Goal: Find contact information: Find contact information

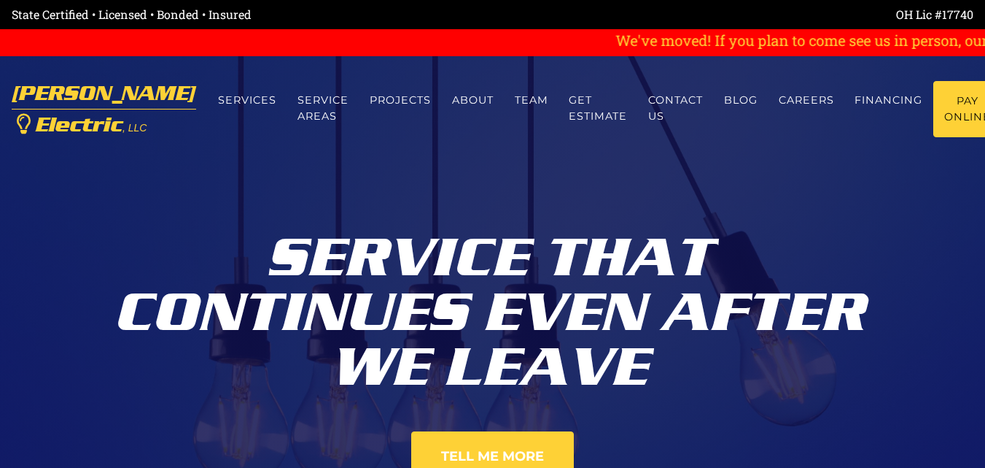
click at [901, 156] on nav "[PERSON_NAME] Electric , LLC Menu Services Service Areas Projects About Team Ge…" at bounding box center [492, 109] width 985 height 106
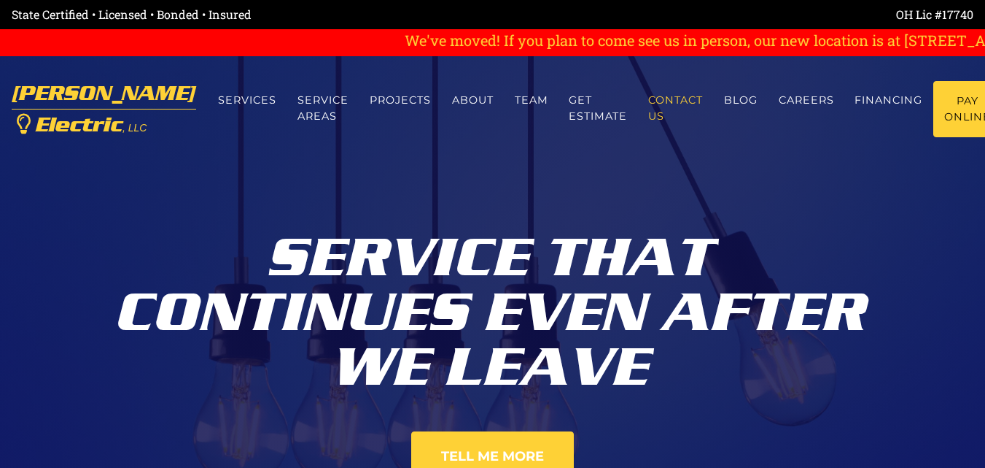
click at [638, 108] on link "Contact us" at bounding box center [676, 108] width 76 height 55
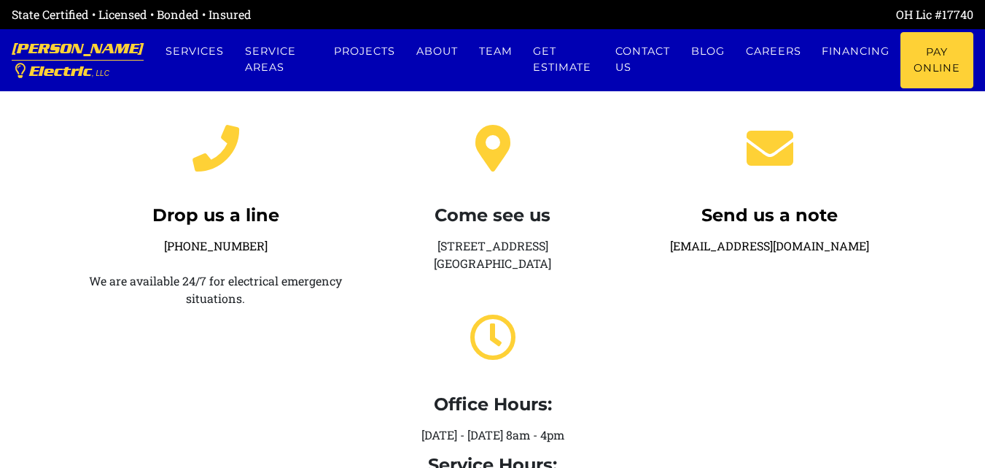
scroll to position [365, 0]
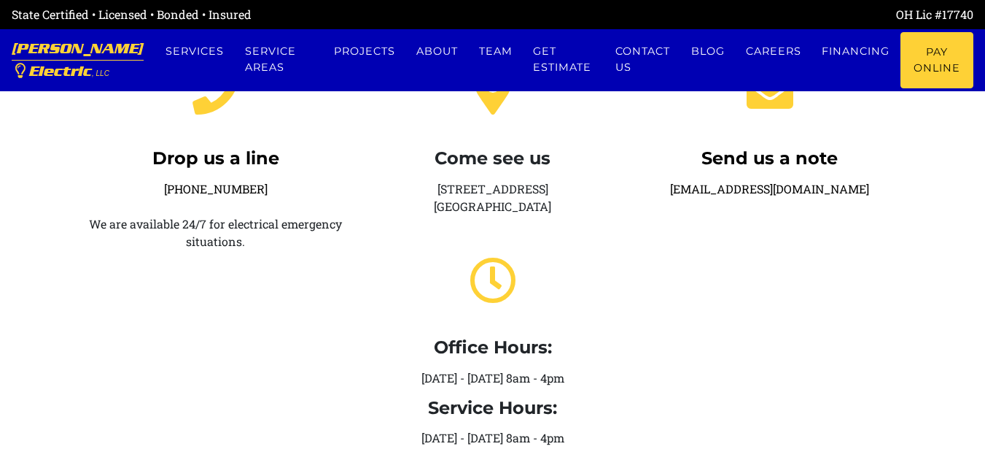
drag, startPoint x: 870, startPoint y: 186, endPoint x: 655, endPoint y: 197, distance: 215.4
click at [655, 197] on div "Send us a note service@eubankselectric.com" at bounding box center [770, 251] width 277 height 414
copy link "service@eubankselectric.com"
drag, startPoint x: 705, startPoint y: 306, endPoint x: 780, endPoint y: 163, distance: 160.8
click at [705, 306] on div "Send us a note service@eubankselectric.com" at bounding box center [770, 251] width 277 height 414
